Goal: Navigation & Orientation: Find specific page/section

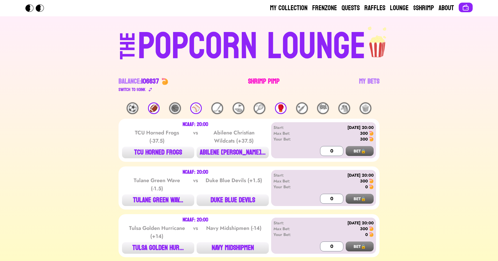
click at [257, 80] on link "Shrimp Pimp" at bounding box center [263, 85] width 31 height 16
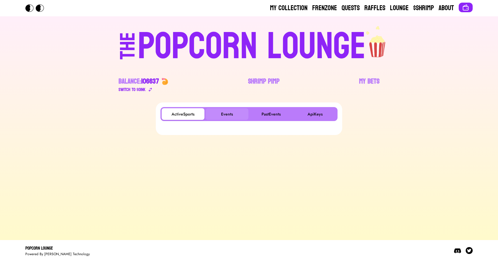
click at [226, 113] on button "Events" at bounding box center [227, 114] width 43 height 12
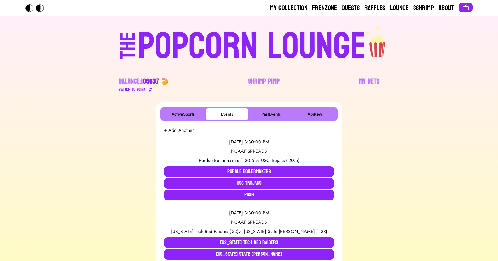
click at [219, 29] on div "POPCORN LOUNGE" at bounding box center [252, 46] width 228 height 37
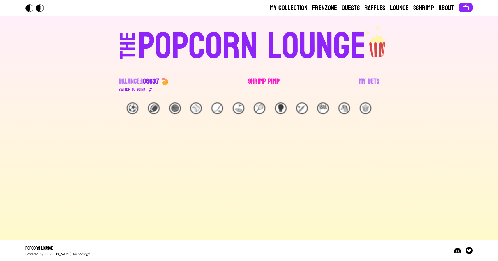
click at [265, 78] on link "Shrimp Pimp" at bounding box center [263, 85] width 31 height 16
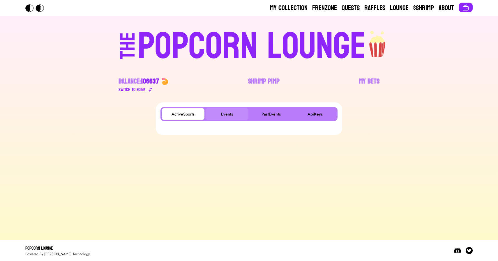
click at [228, 118] on button "Events" at bounding box center [227, 114] width 43 height 12
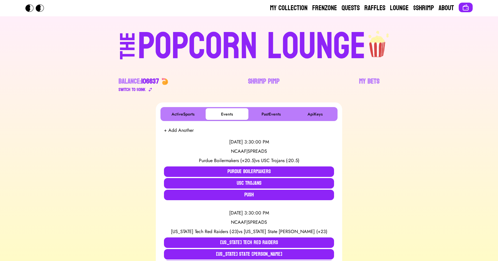
click at [210, 44] on div "POPCORN LOUNGE" at bounding box center [252, 46] width 228 height 37
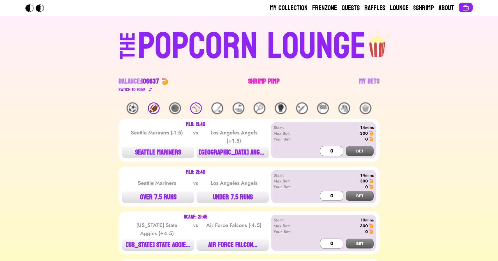
click at [257, 84] on link "Shrimp Pimp" at bounding box center [263, 85] width 31 height 16
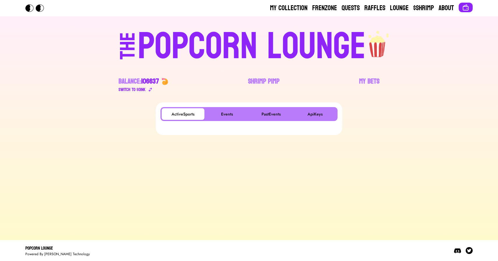
click at [164, 48] on div "POPCORN LOUNGE" at bounding box center [252, 46] width 228 height 37
